Goal: Information Seeking & Learning: Find specific page/section

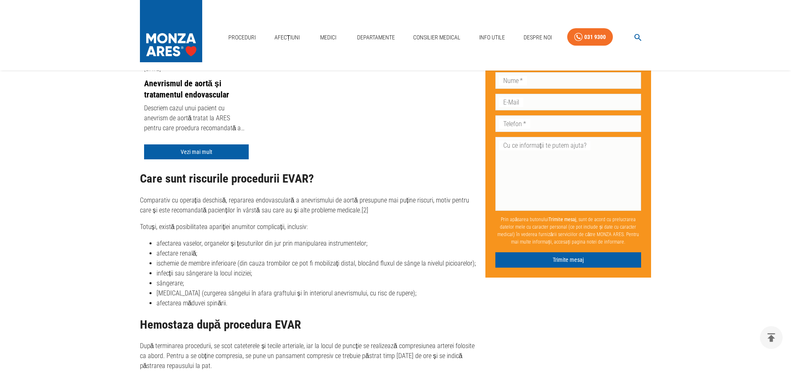
scroll to position [1993, 0]
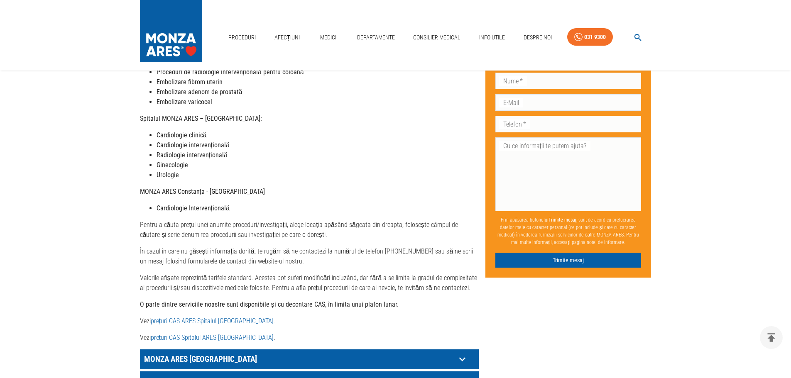
scroll to position [291, 0]
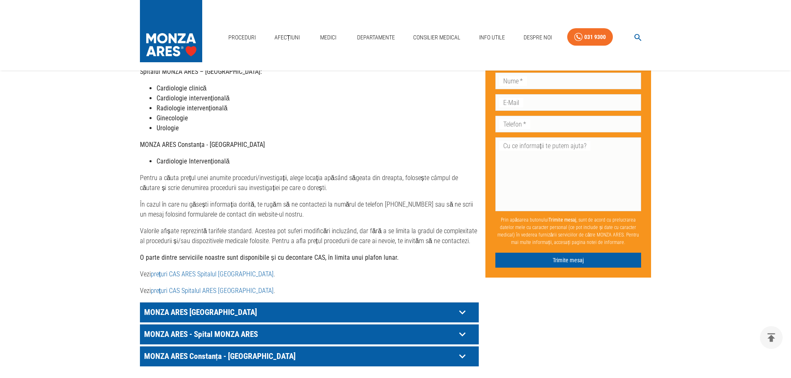
click at [206, 270] on link "prețuri CAS ARES Spitalul Monza" at bounding box center [212, 274] width 123 height 8
